Goal: Task Accomplishment & Management: Use online tool/utility

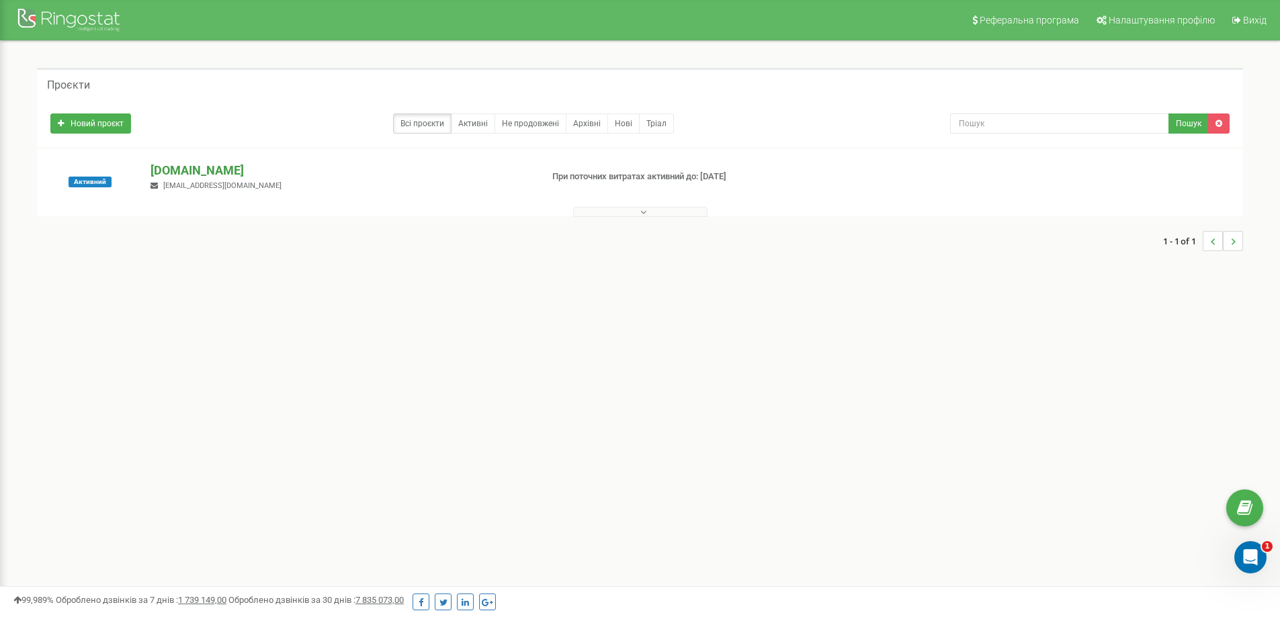
click at [191, 165] on p "[DOMAIN_NAME]" at bounding box center [340, 170] width 380 height 17
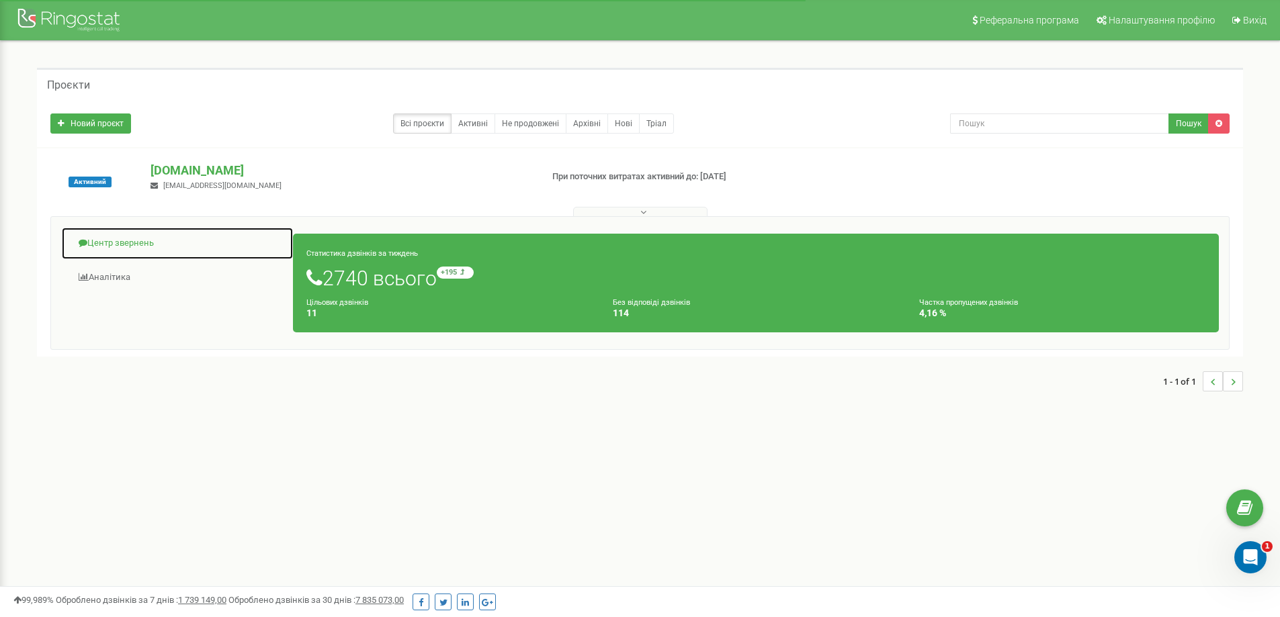
click at [128, 246] on link "Центр звернень" at bounding box center [177, 243] width 232 height 33
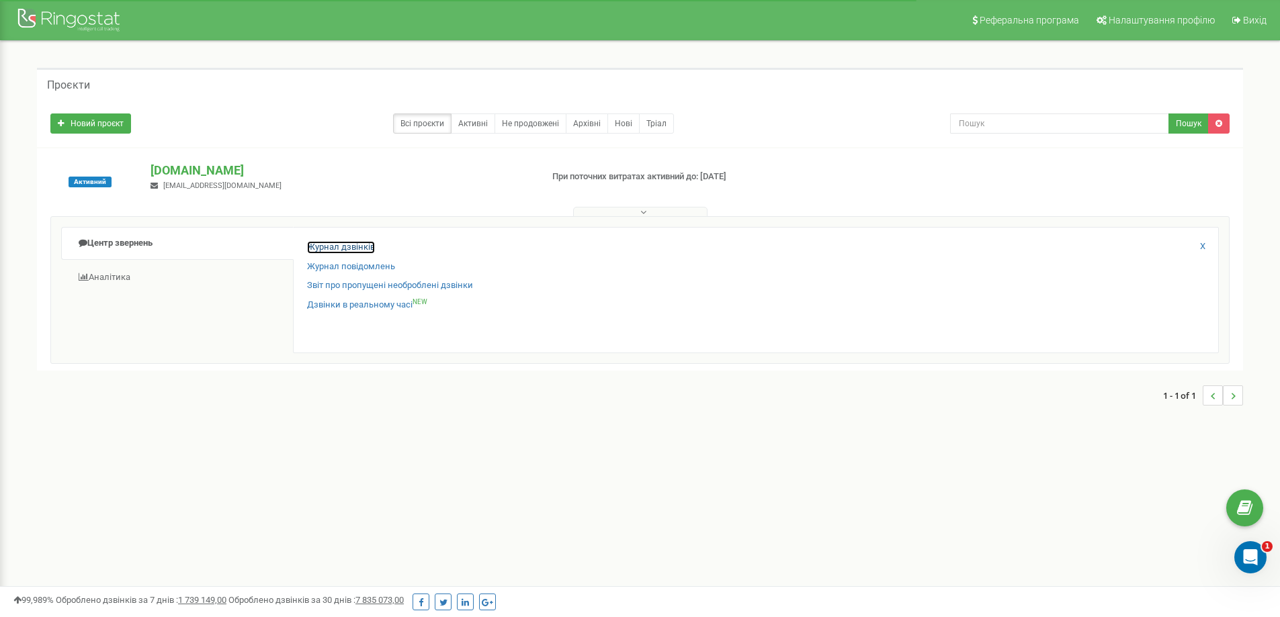
click at [346, 245] on link "Журнал дзвінків" at bounding box center [341, 247] width 68 height 13
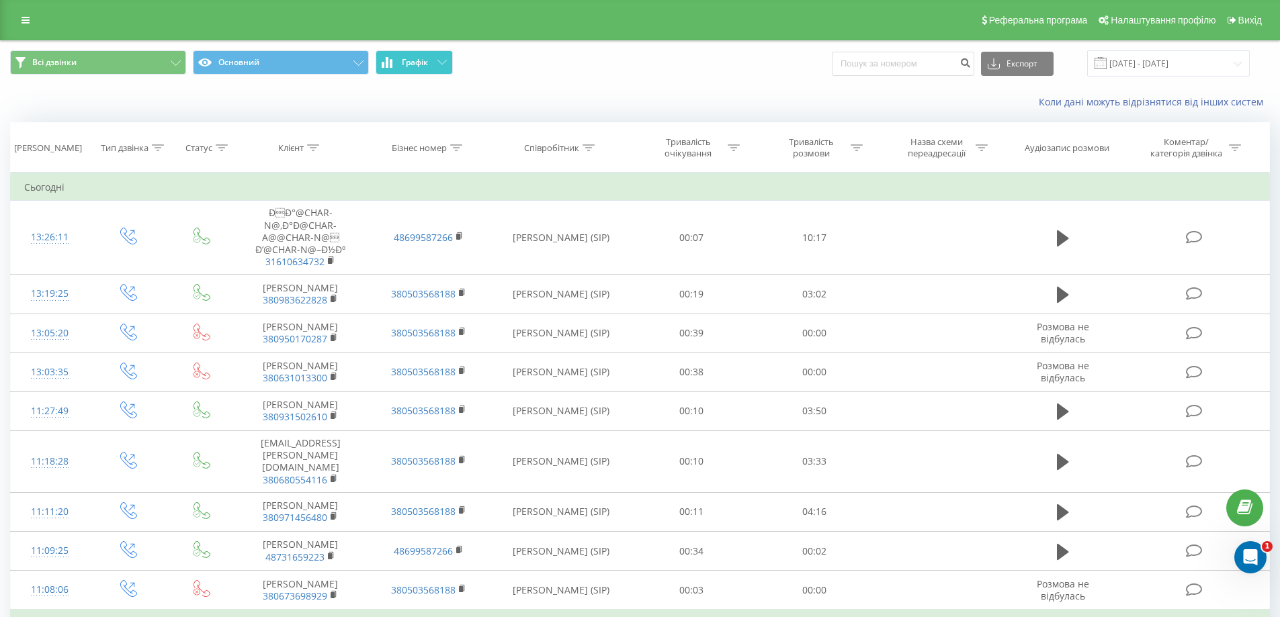
click at [422, 60] on span "Графік" at bounding box center [415, 62] width 26 height 9
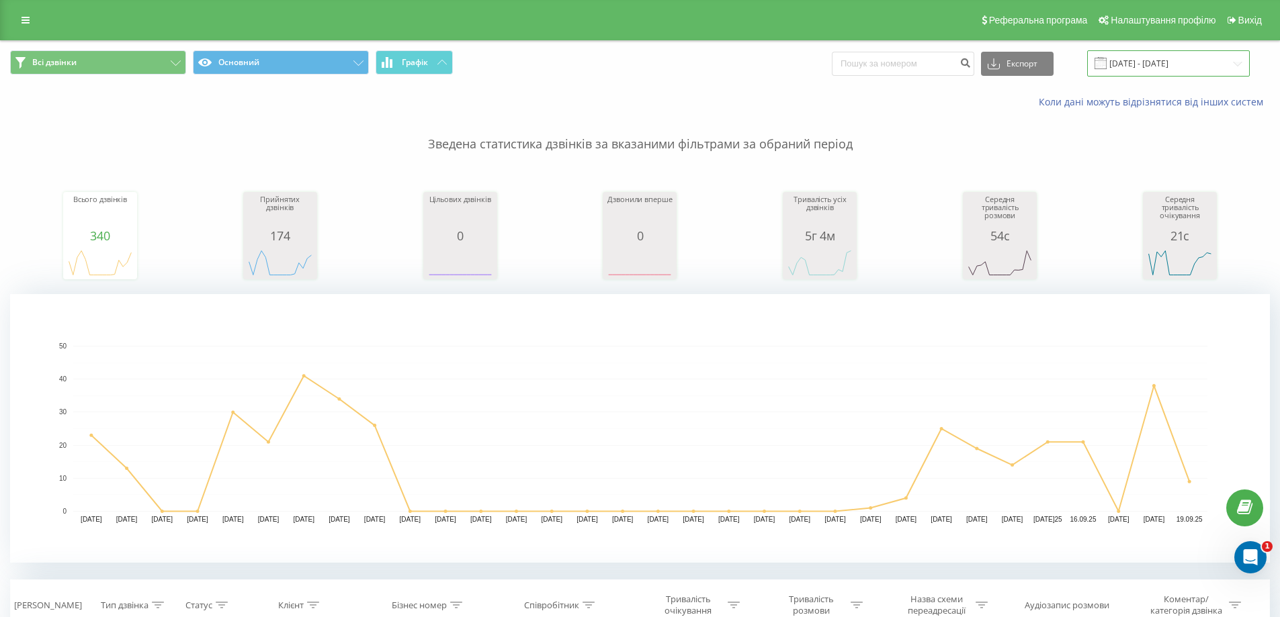
click at [1149, 53] on input "19.08.2025 - 19.09.2025" at bounding box center [1168, 63] width 163 height 26
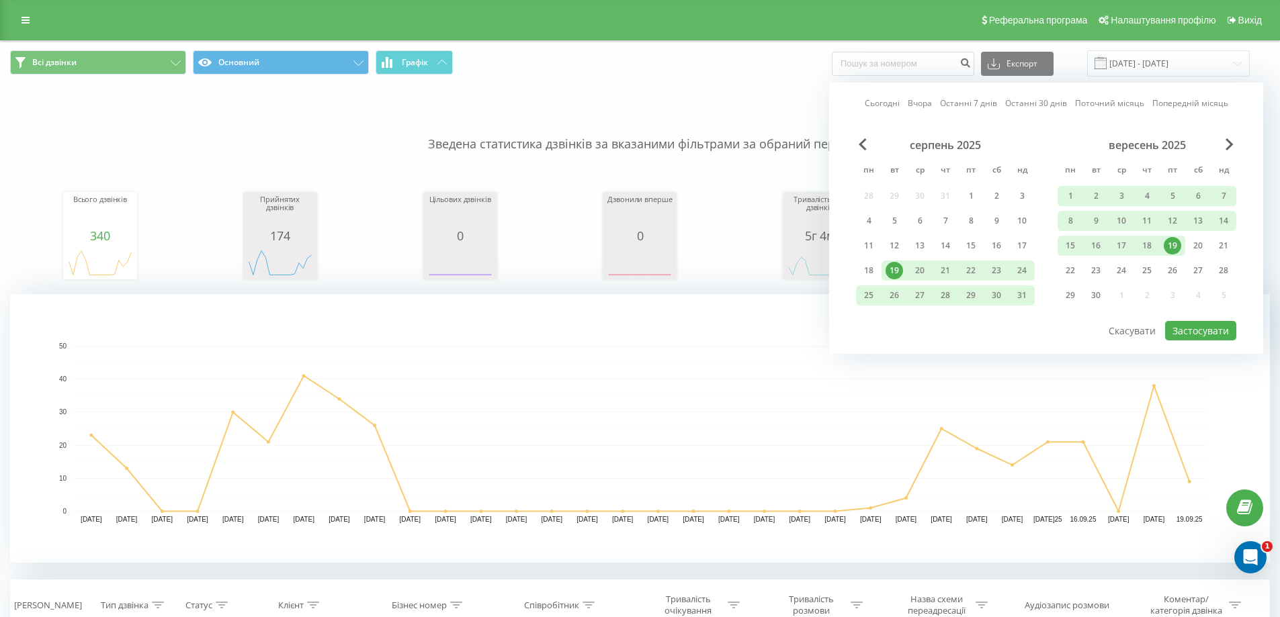
click at [884, 107] on link "Сьогодні" at bounding box center [882, 103] width 35 height 13
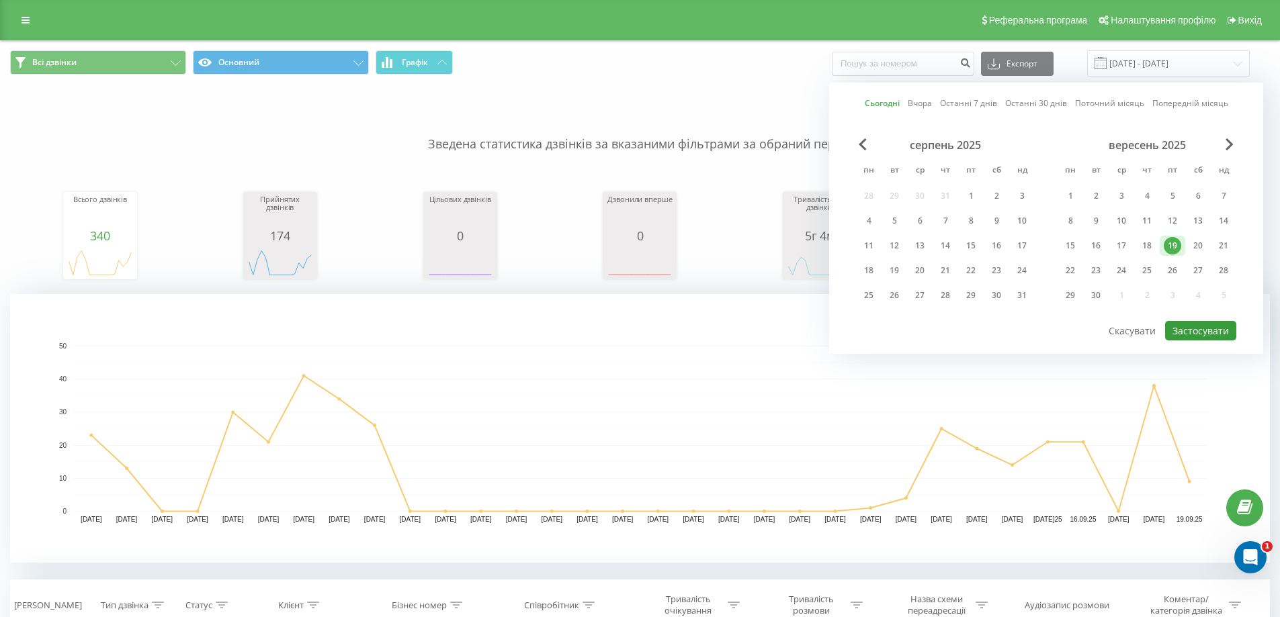
click at [1197, 324] on button "Застосувати" at bounding box center [1200, 330] width 71 height 19
type input "[DATE] - [DATE]"
